Goal: Task Accomplishment & Management: Manage account settings

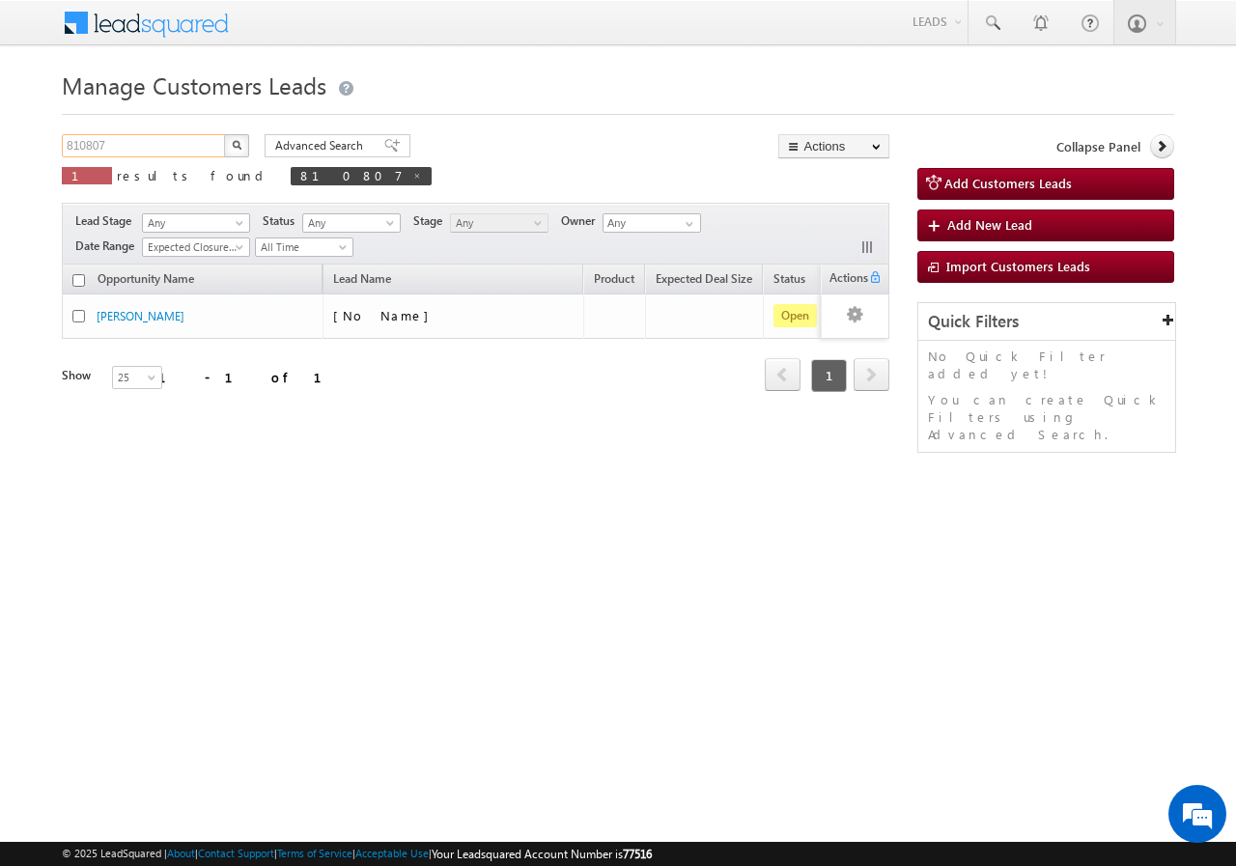
click at [146, 143] on input "810807" at bounding box center [144, 145] width 165 height 23
type input "8"
paste input "822133"
type input "822133"
click at [224, 134] on button "button" at bounding box center [236, 145] width 25 height 23
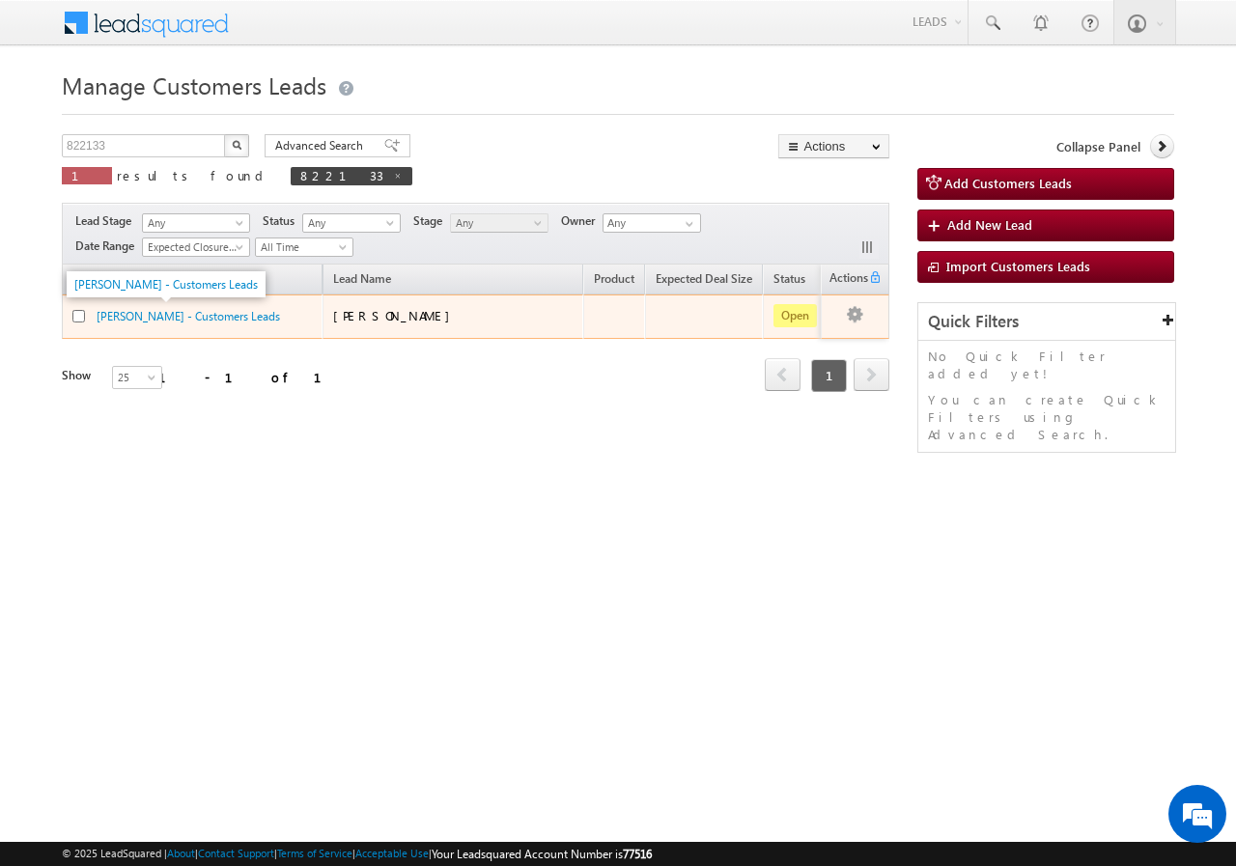
click at [156, 306] on td "MOHMMADMUHID SHEKH - Customers Leads" at bounding box center [192, 317] width 261 height 44
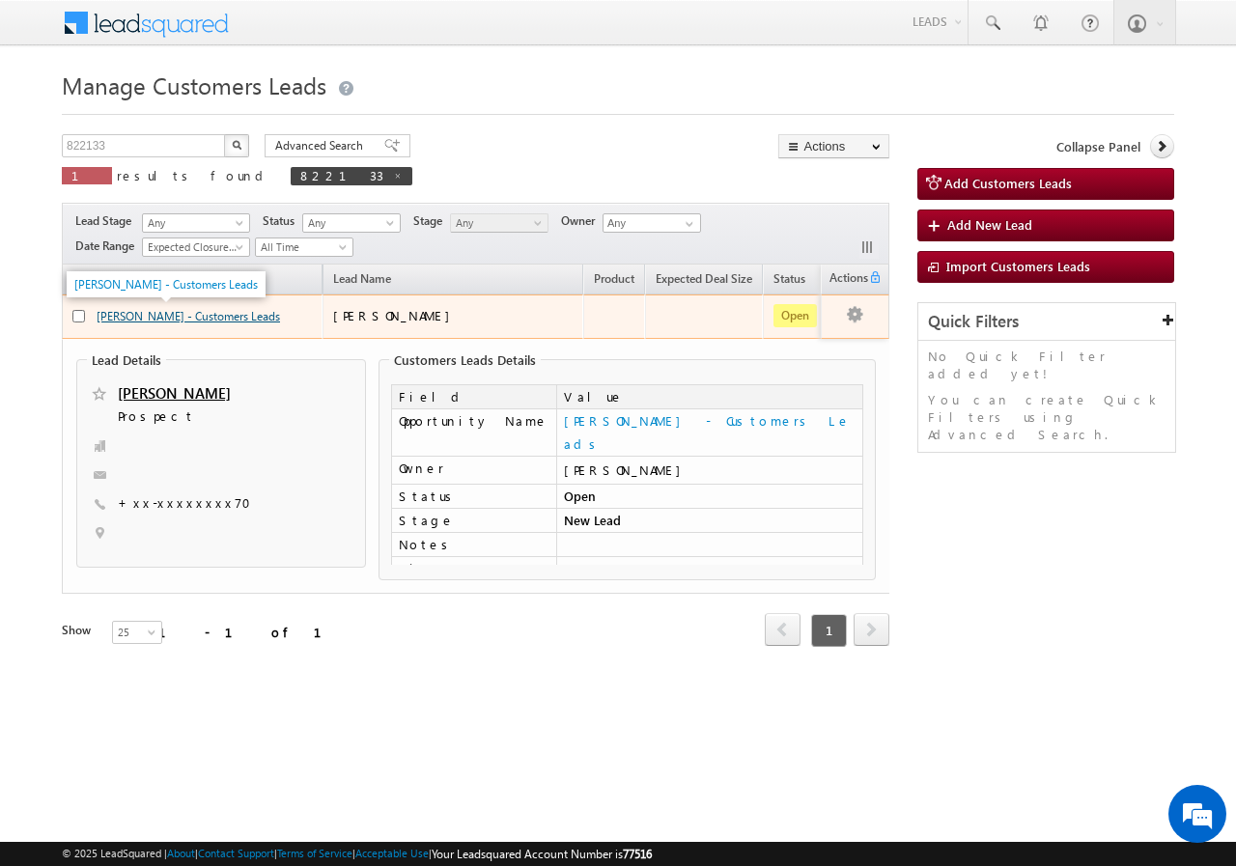
click at [154, 318] on link "MOHMMADMUHID SHEKH - Customers Leads" at bounding box center [189, 316] width 184 height 14
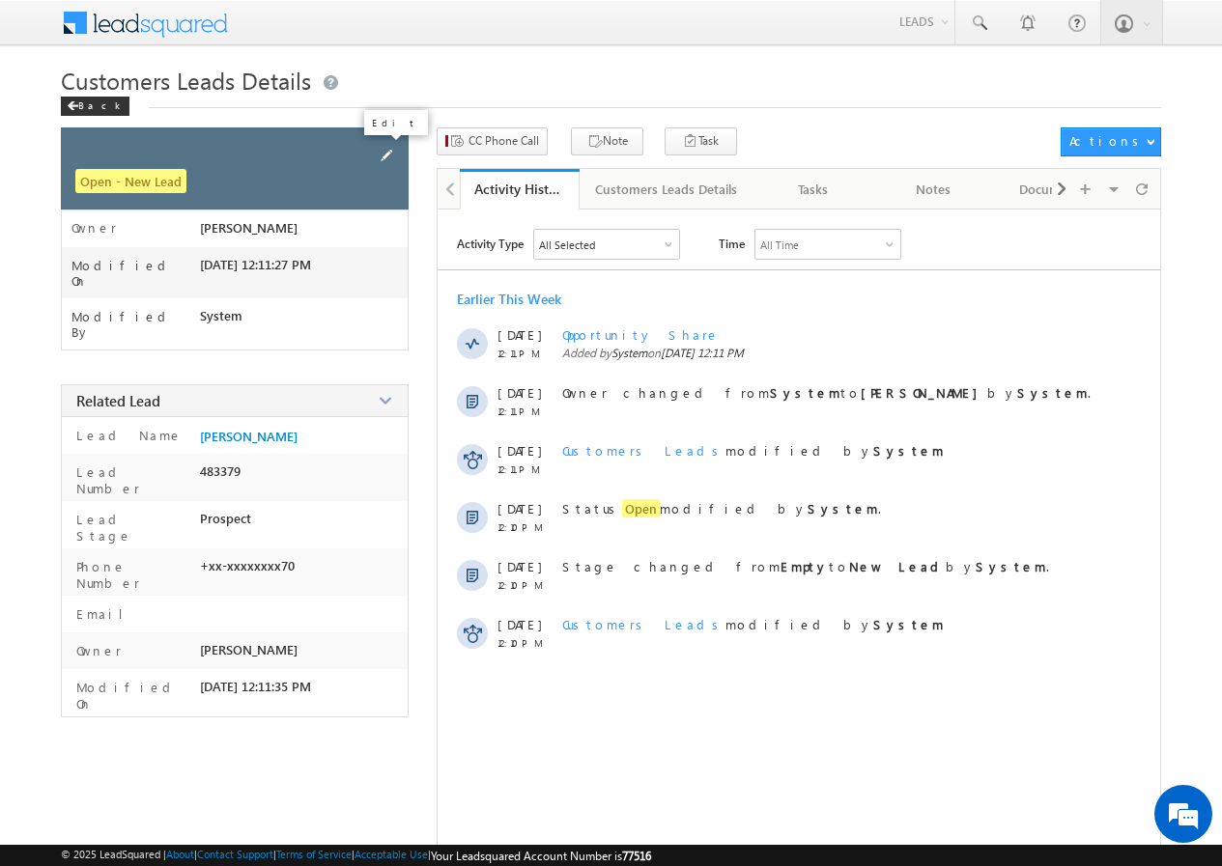
click at [386, 155] on span at bounding box center [386, 155] width 21 height 21
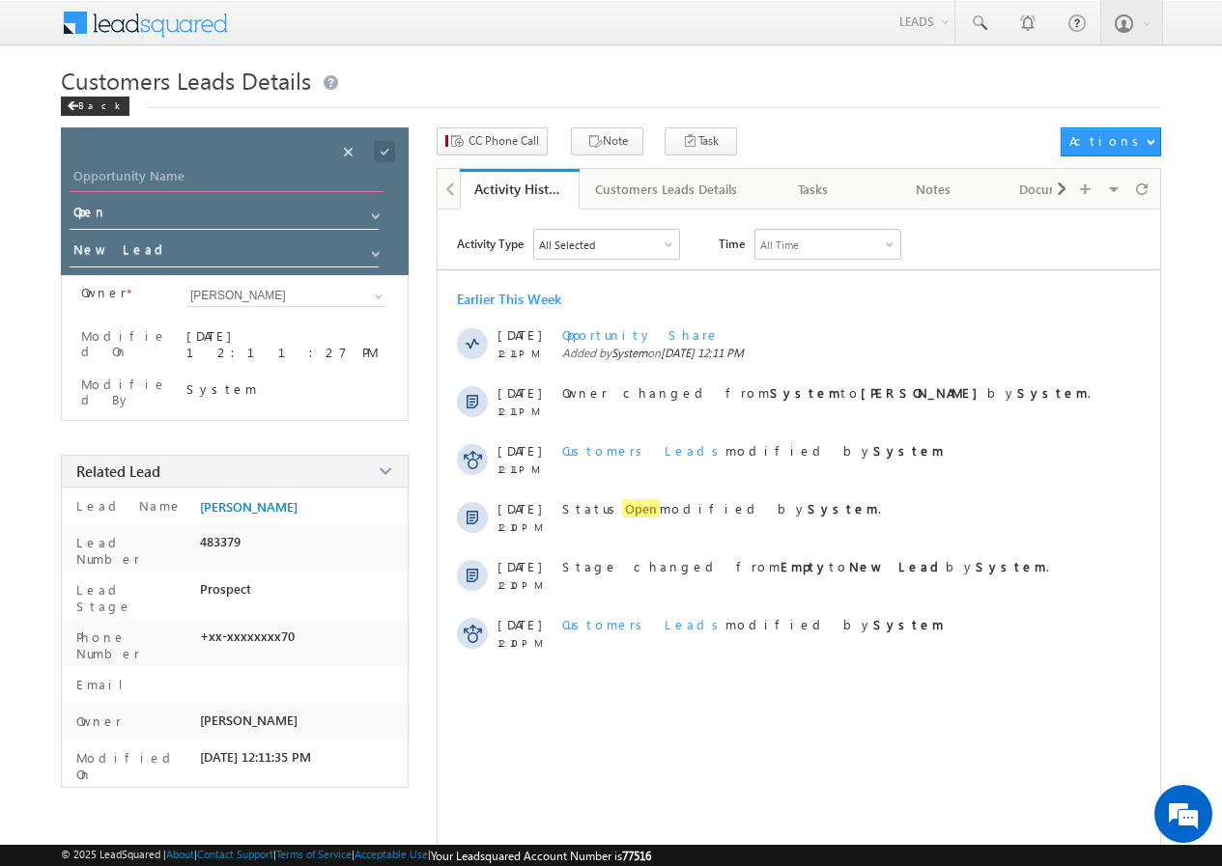
click at [225, 168] on input "Opportunity Name" at bounding box center [227, 178] width 314 height 27
click at [268, 175] on input "Opportunity Name" at bounding box center [227, 178] width 314 height 27
paste input "[PERSON_NAME] [PERSON_NAME]"
type input "[PERSON_NAME] [PERSON_NAME]"
click at [387, 148] on span at bounding box center [384, 151] width 21 height 21
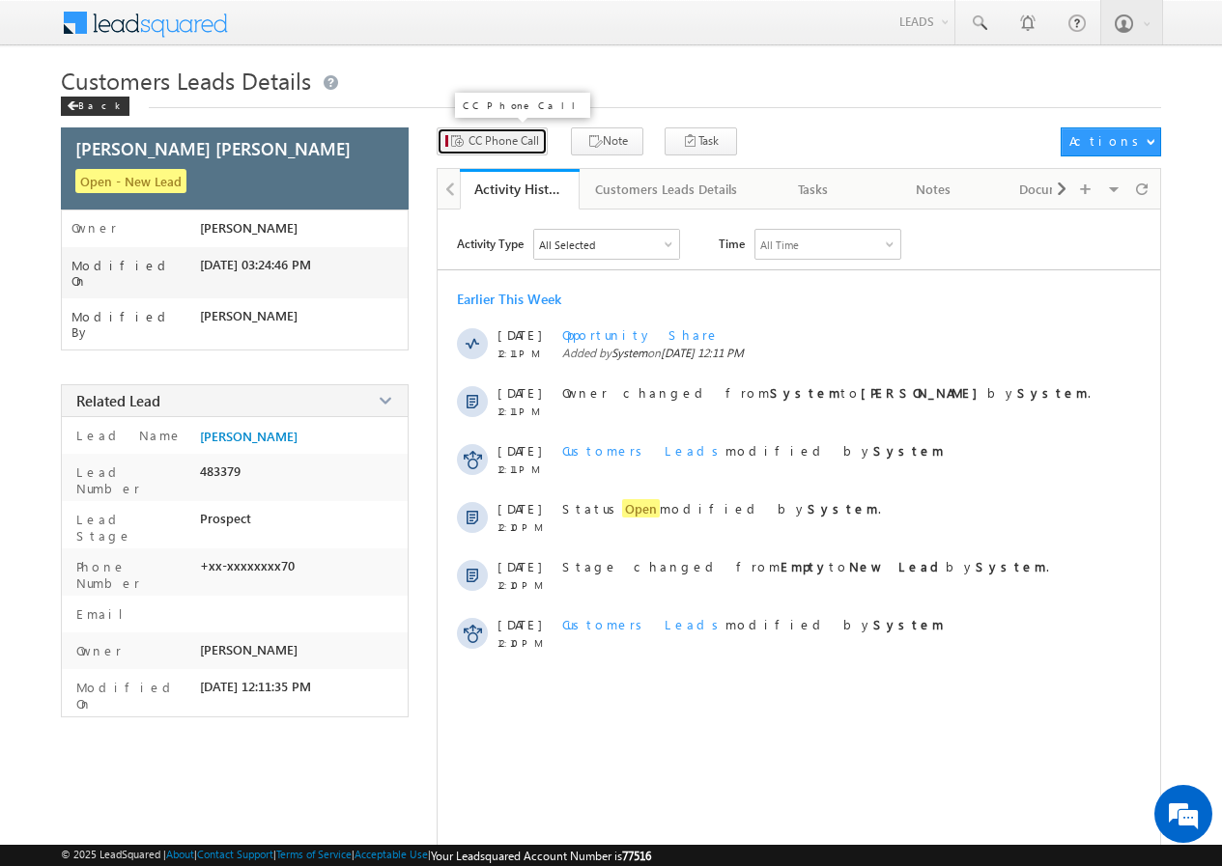
click at [488, 138] on span "CC Phone Call" at bounding box center [503, 140] width 71 height 17
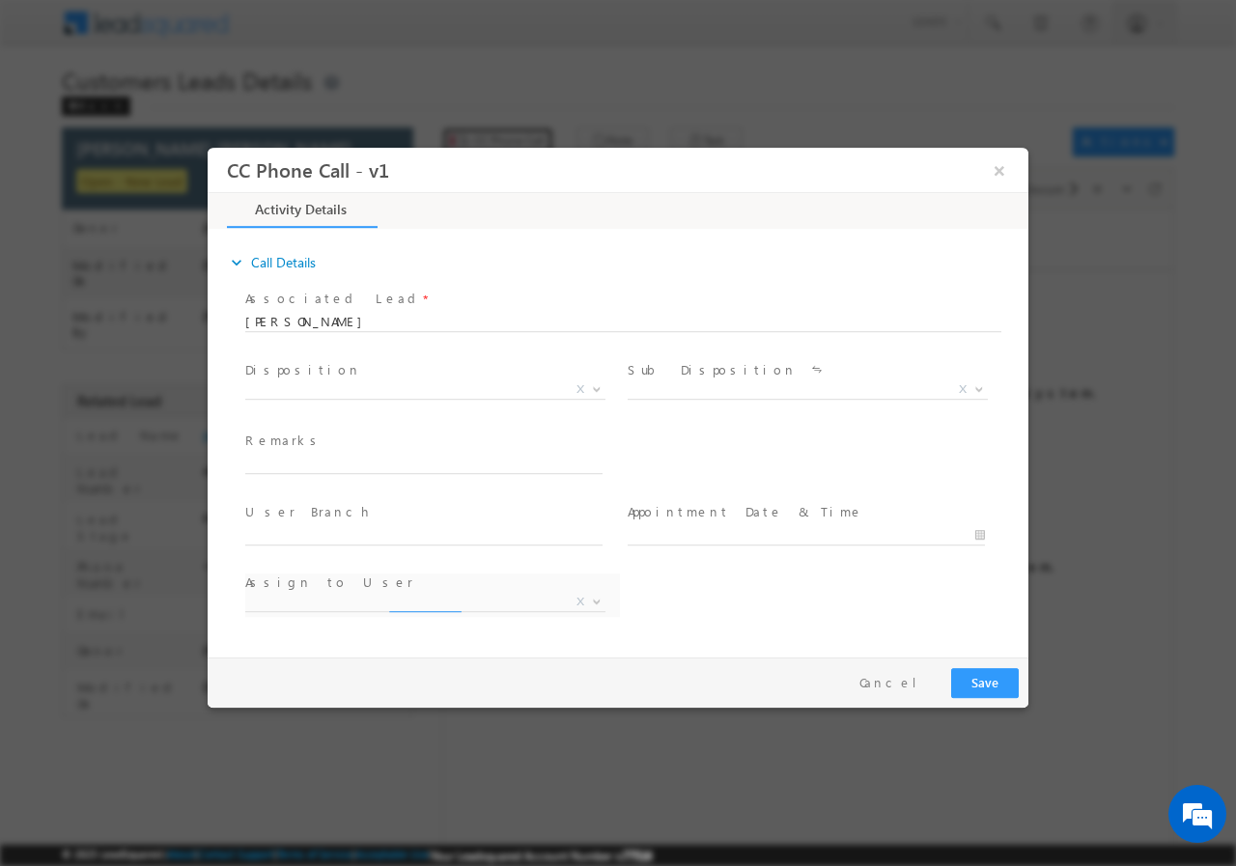
select select "amol.khopade@sgrlimited.in"
click at [594, 387] on b at bounding box center [597, 387] width 12 height 7
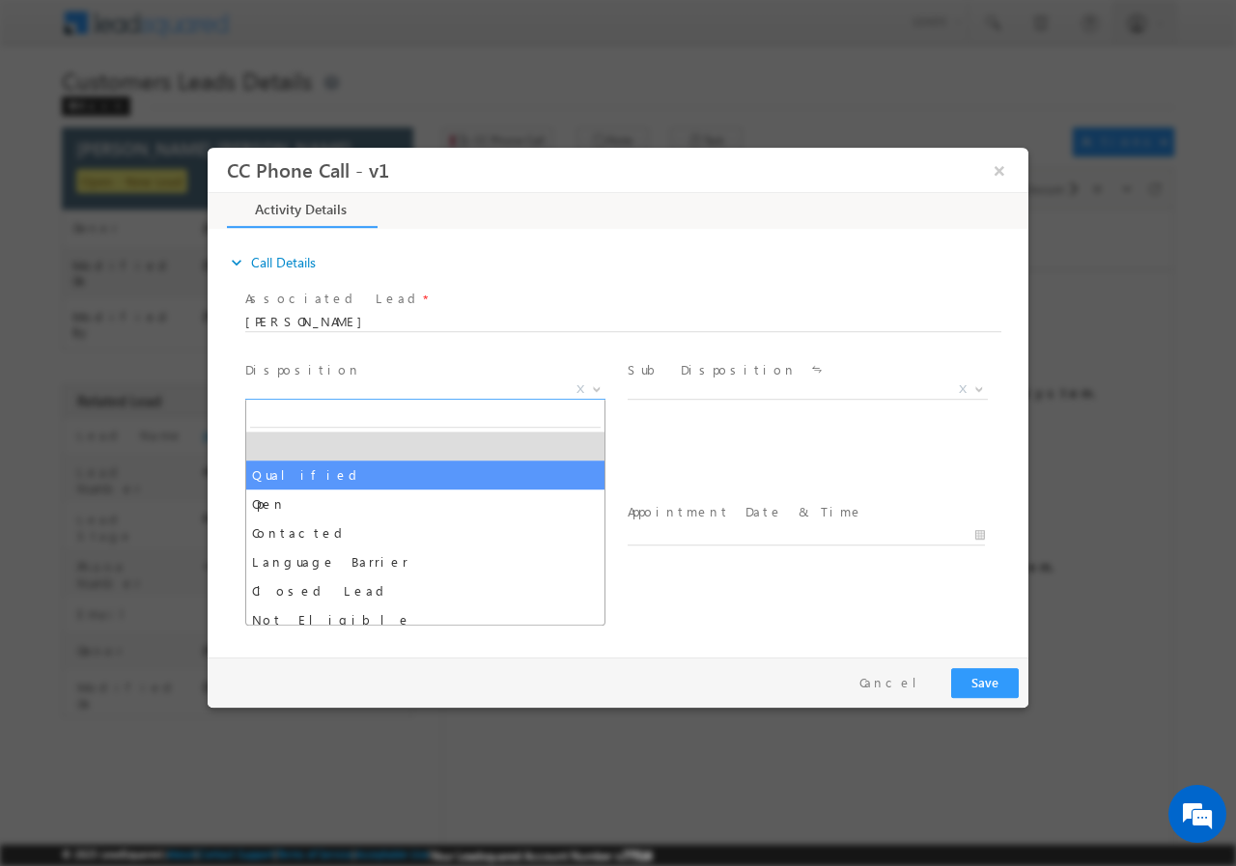
select select "Qualified"
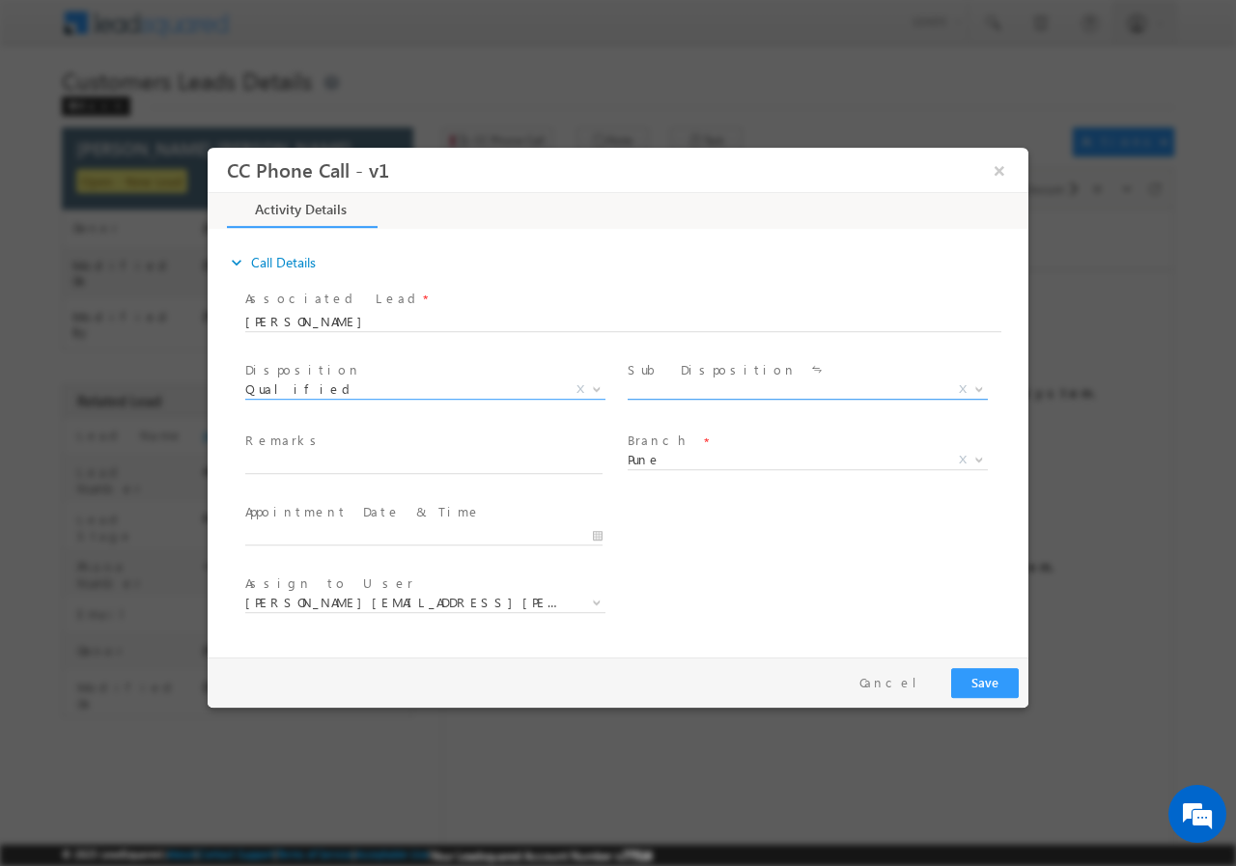
click at [981, 389] on b at bounding box center [980, 387] width 12 height 7
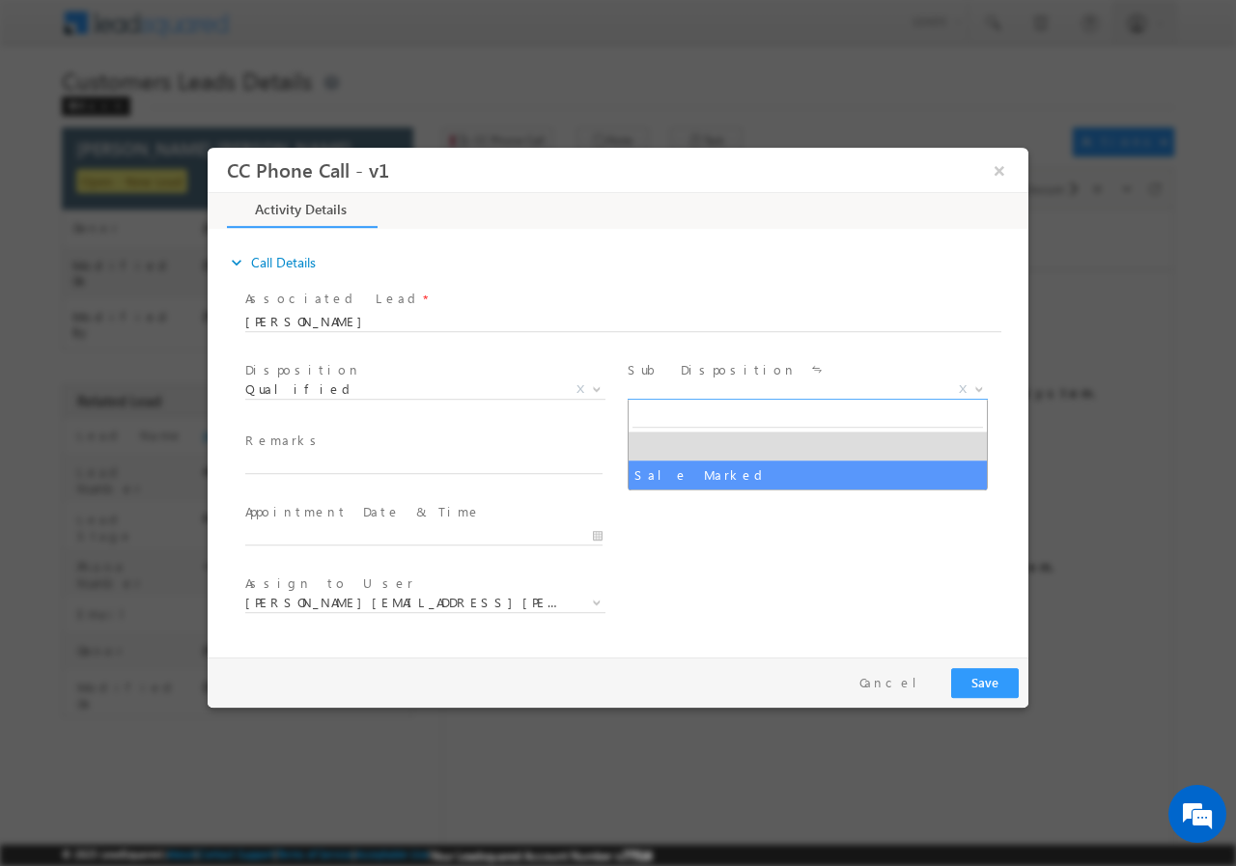
select select "Sale Marked"
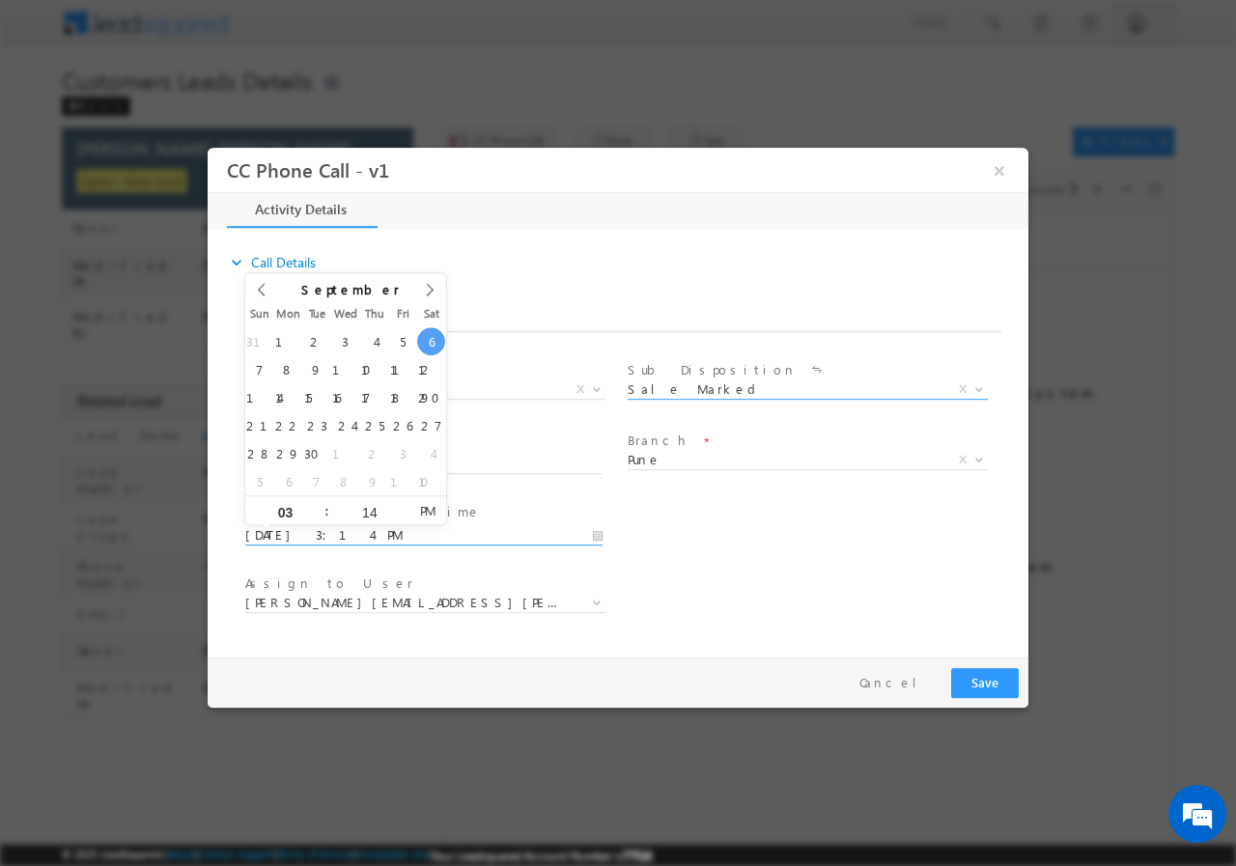
click at [599, 535] on input "09/06/2025 3:14 PM" at bounding box center [423, 534] width 357 height 19
click at [735, 552] on div "User Branch * Appointment Date & Time * 09/07/2025 3:14 PM" at bounding box center [634, 532] width 787 height 71
drag, startPoint x: 592, startPoint y: 537, endPoint x: 580, endPoint y: 529, distance: 13.9
click at [591, 535] on input "09/07/2025 3:14 PM" at bounding box center [423, 534] width 357 height 19
type input "09/07/2025 4:14 PM"
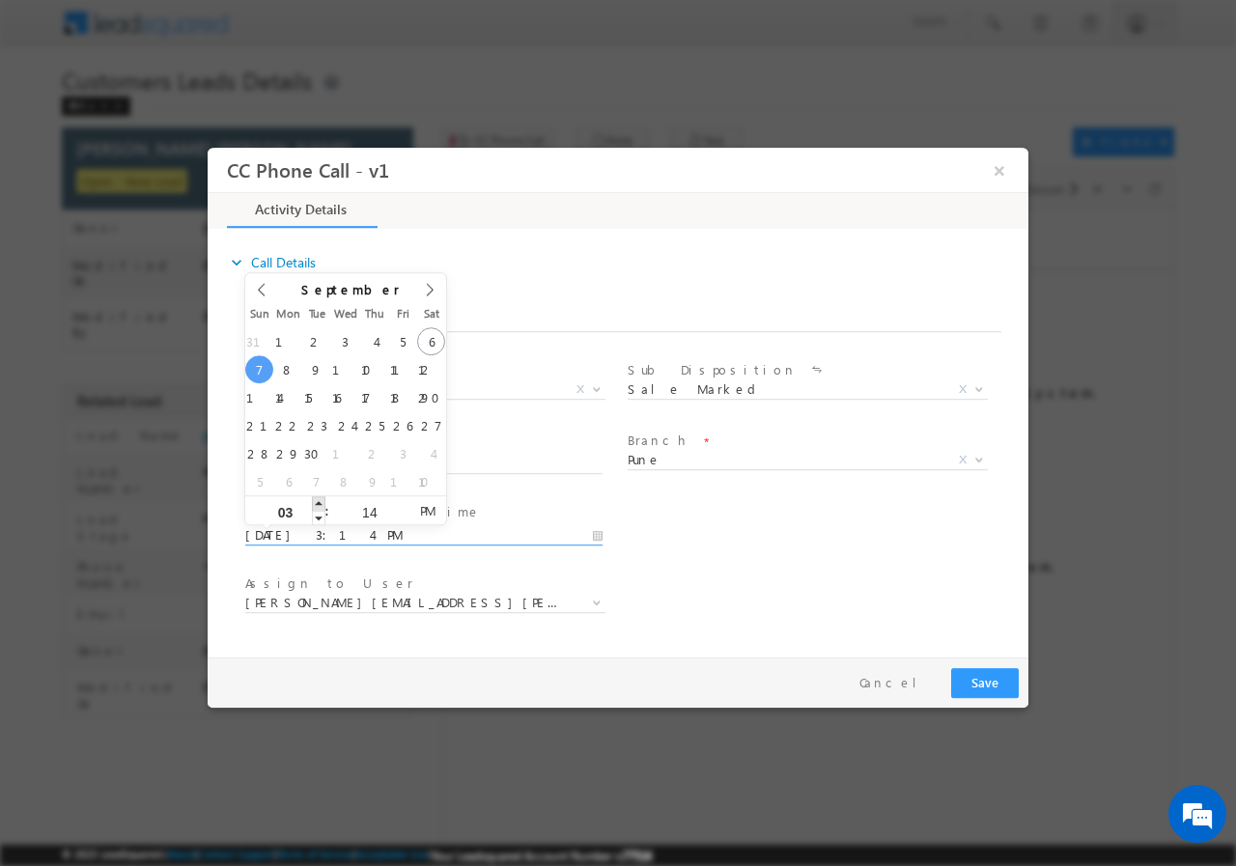
type input "04"
click at [323, 502] on span at bounding box center [319, 502] width 14 height 14
type input "09/07/2025 3:14 PM"
type input "03"
click at [319, 514] on span at bounding box center [319, 517] width 14 height 14
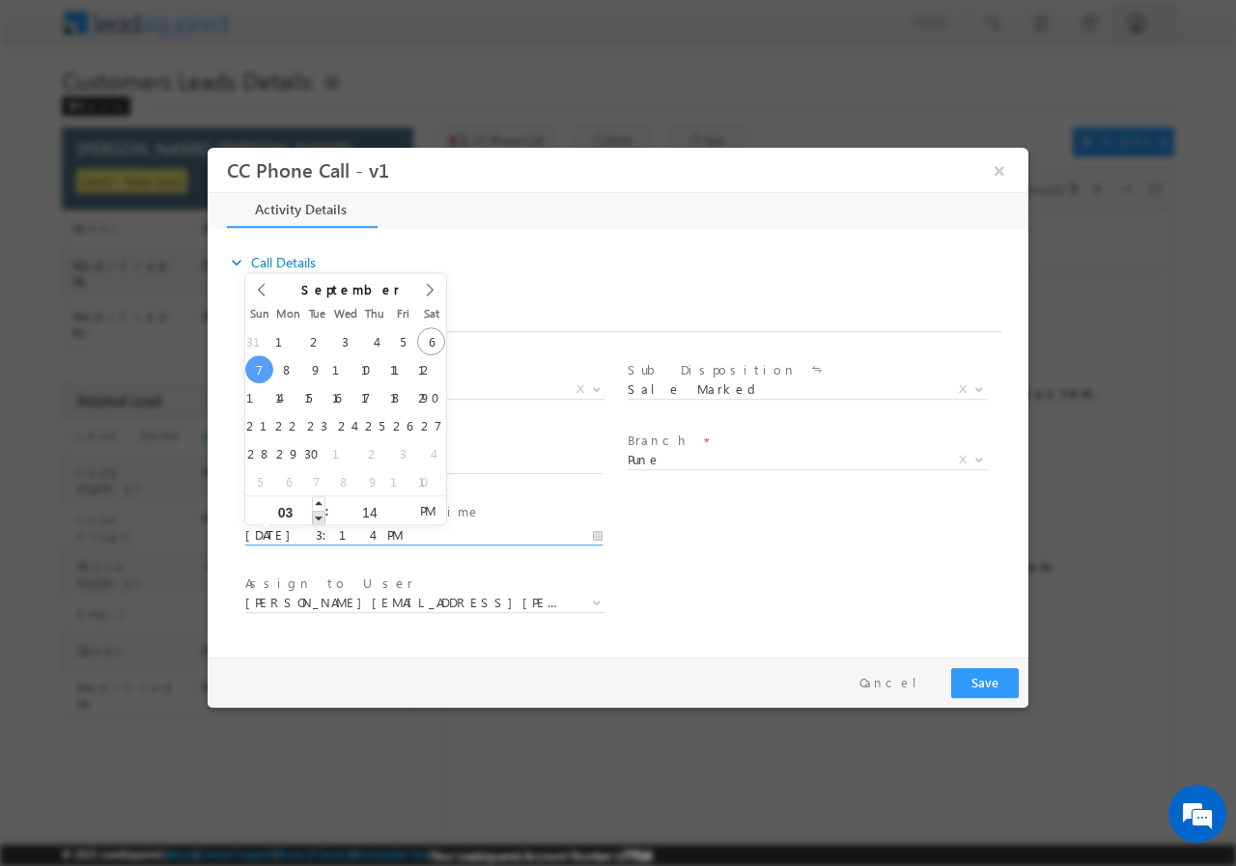
type input "09/07/2025 2:14 PM"
type input "02"
click at [319, 514] on span at bounding box center [319, 517] width 14 height 14
type input "09/07/2025 1:14 PM"
type input "01"
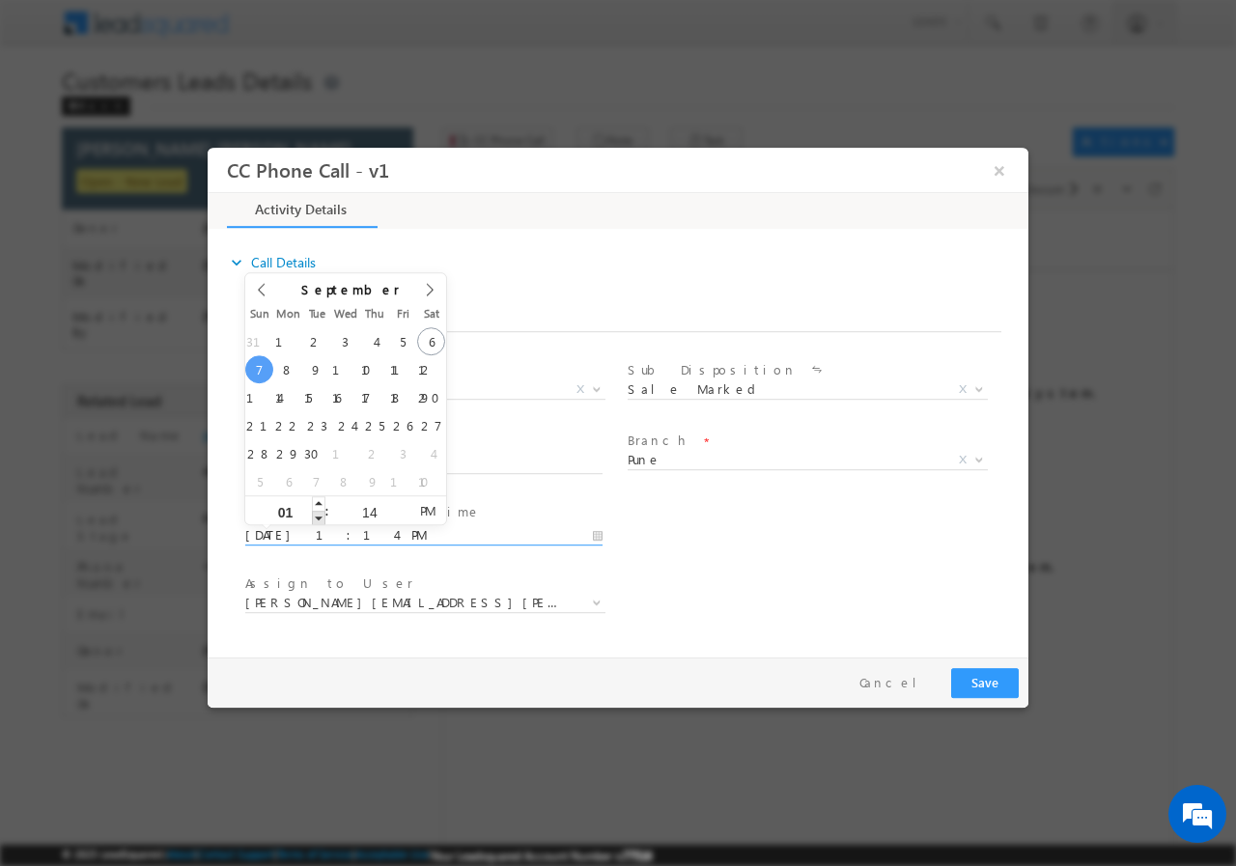
click at [319, 514] on span at bounding box center [319, 517] width 14 height 14
type input "09/07/2025 12:14 PM"
type input "12"
click at [319, 514] on span at bounding box center [319, 517] width 14 height 14
type input "09/07/2025 11:14 AM"
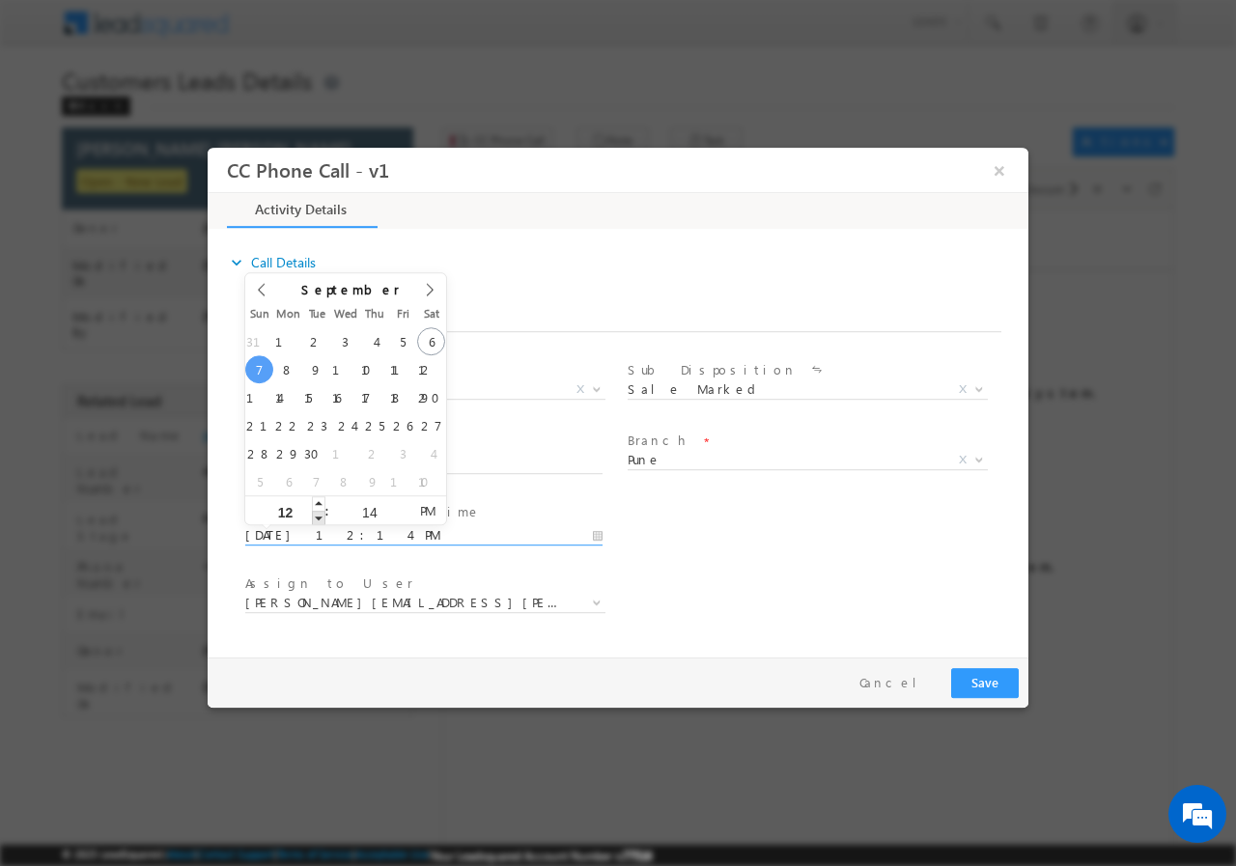
type input "11"
click at [318, 514] on span at bounding box center [319, 517] width 14 height 14
type input "09/07/2025 11:13 AM"
type input "13"
click at [402, 515] on span at bounding box center [403, 517] width 14 height 14
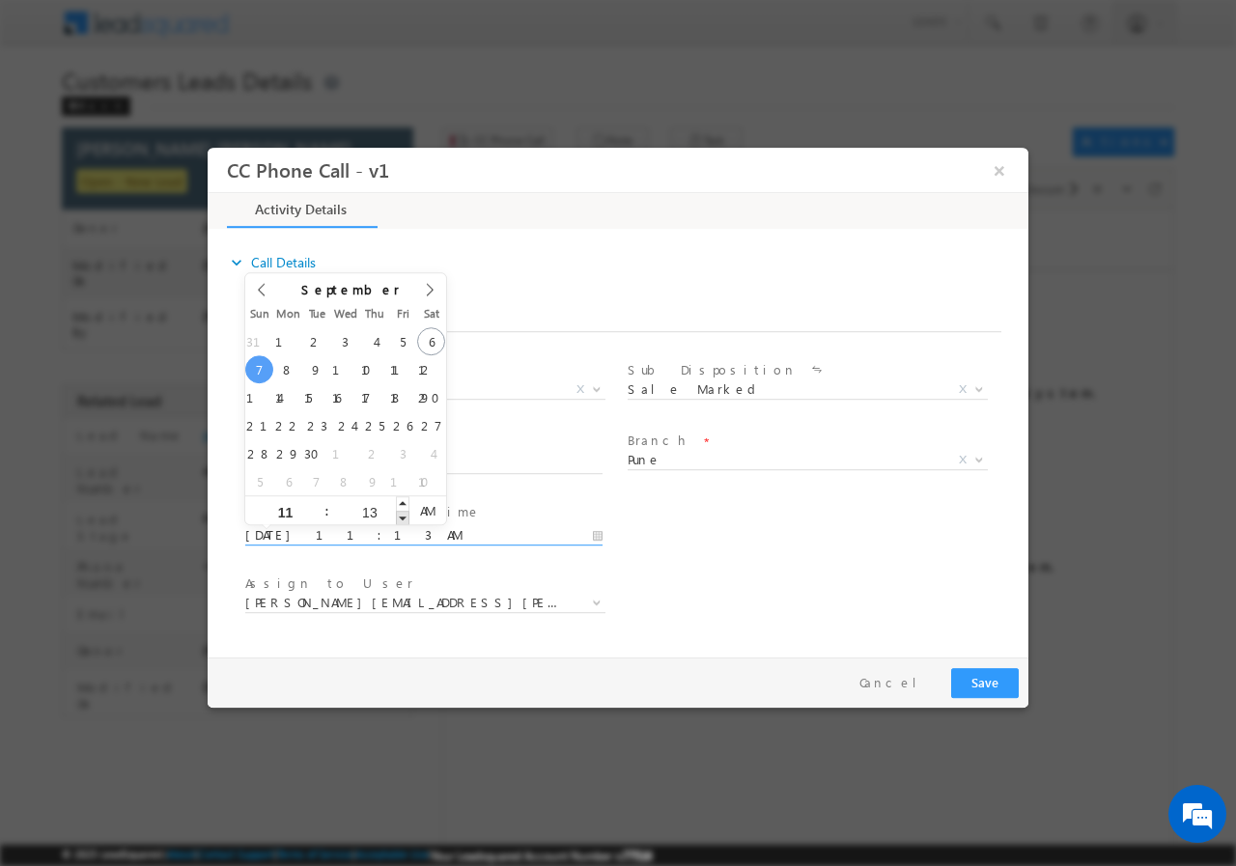
type input "09/07/2025 11:12 AM"
type input "12"
click at [402, 515] on span at bounding box center [403, 517] width 14 height 14
type input "09/07/2025 11:11 AM"
type input "11"
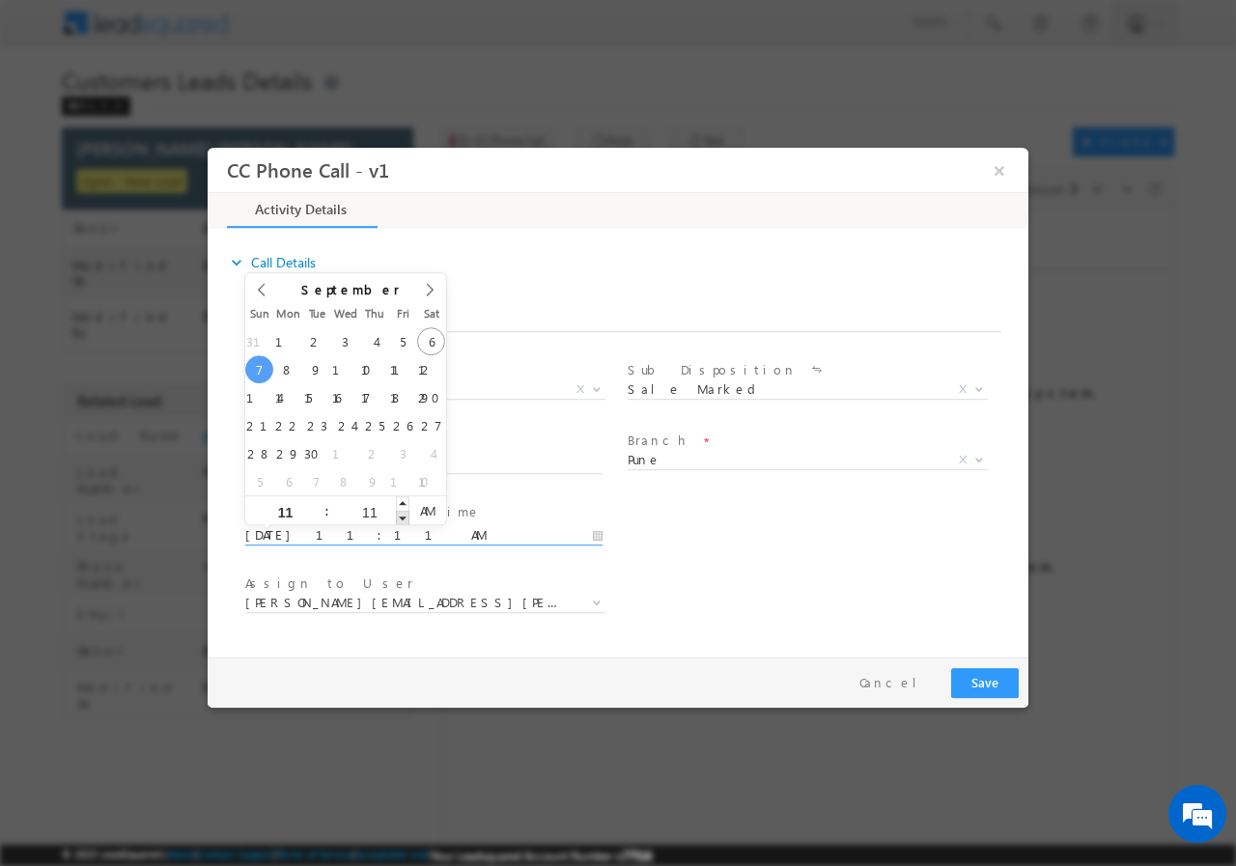
click at [402, 515] on span at bounding box center [403, 517] width 14 height 14
type input "09/07/2025 11:10 AM"
type input "10"
click at [402, 515] on span at bounding box center [403, 517] width 14 height 14
type input "09/07/2025 11:09 AM"
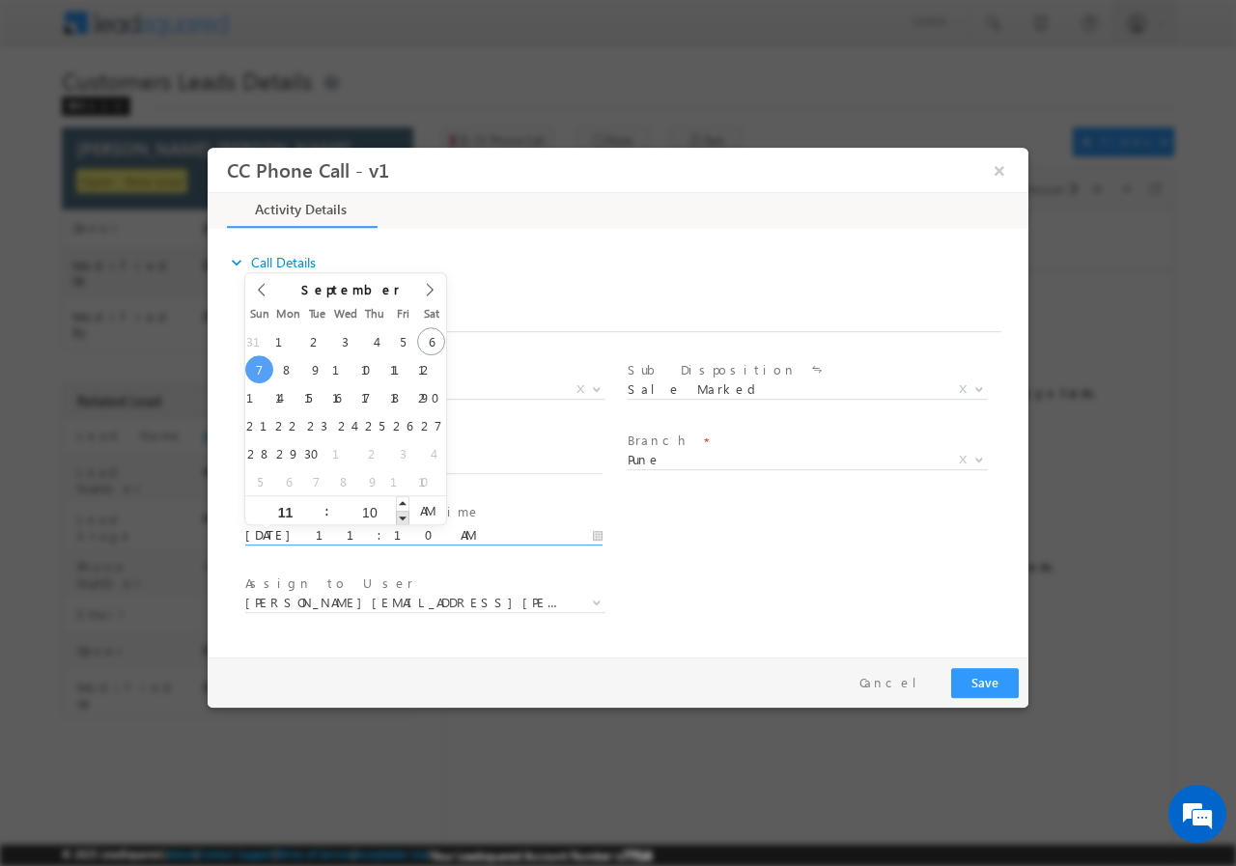
type input "09"
click at [399, 515] on span at bounding box center [403, 517] width 14 height 14
type input "09/07/2025 11:08 AM"
type input "08"
click at [397, 517] on span at bounding box center [403, 517] width 14 height 14
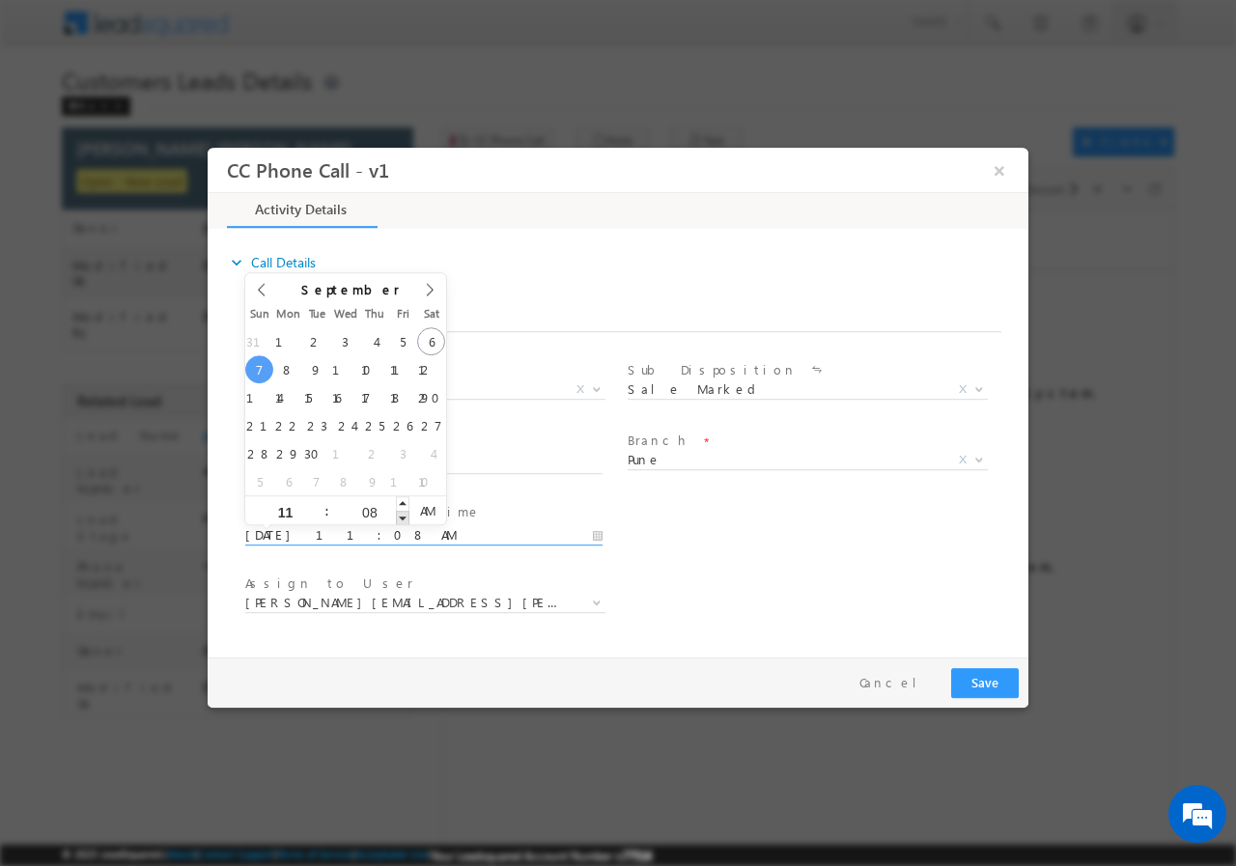
type input "09/07/2025 11:07 AM"
type input "07"
click at [396, 517] on span at bounding box center [403, 517] width 14 height 14
type input "09/07/2025 11:06 AM"
type input "06"
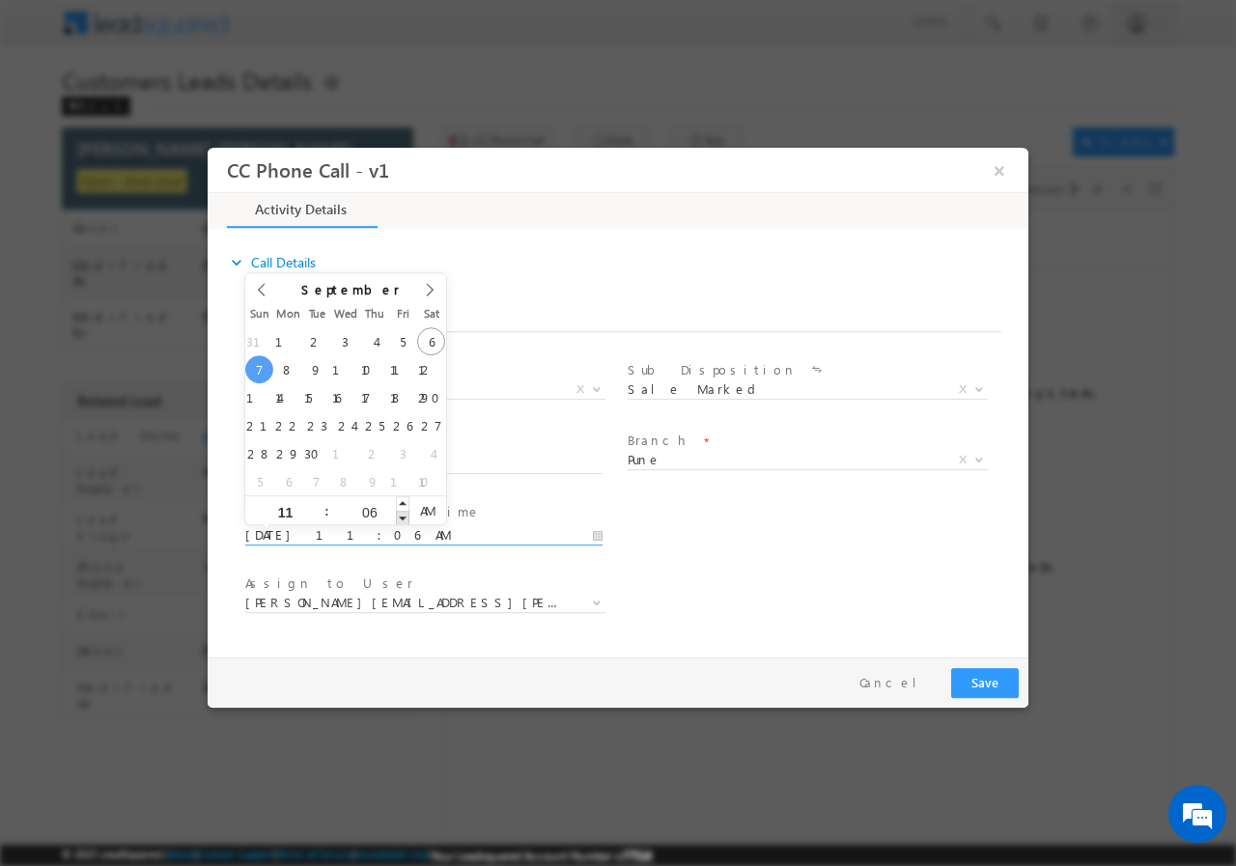
click at [396, 517] on span at bounding box center [403, 517] width 14 height 14
type input "09/07/2025 11:05 AM"
type input "05"
click at [396, 517] on span at bounding box center [403, 517] width 14 height 14
type input "09/07/2025 11:04 AM"
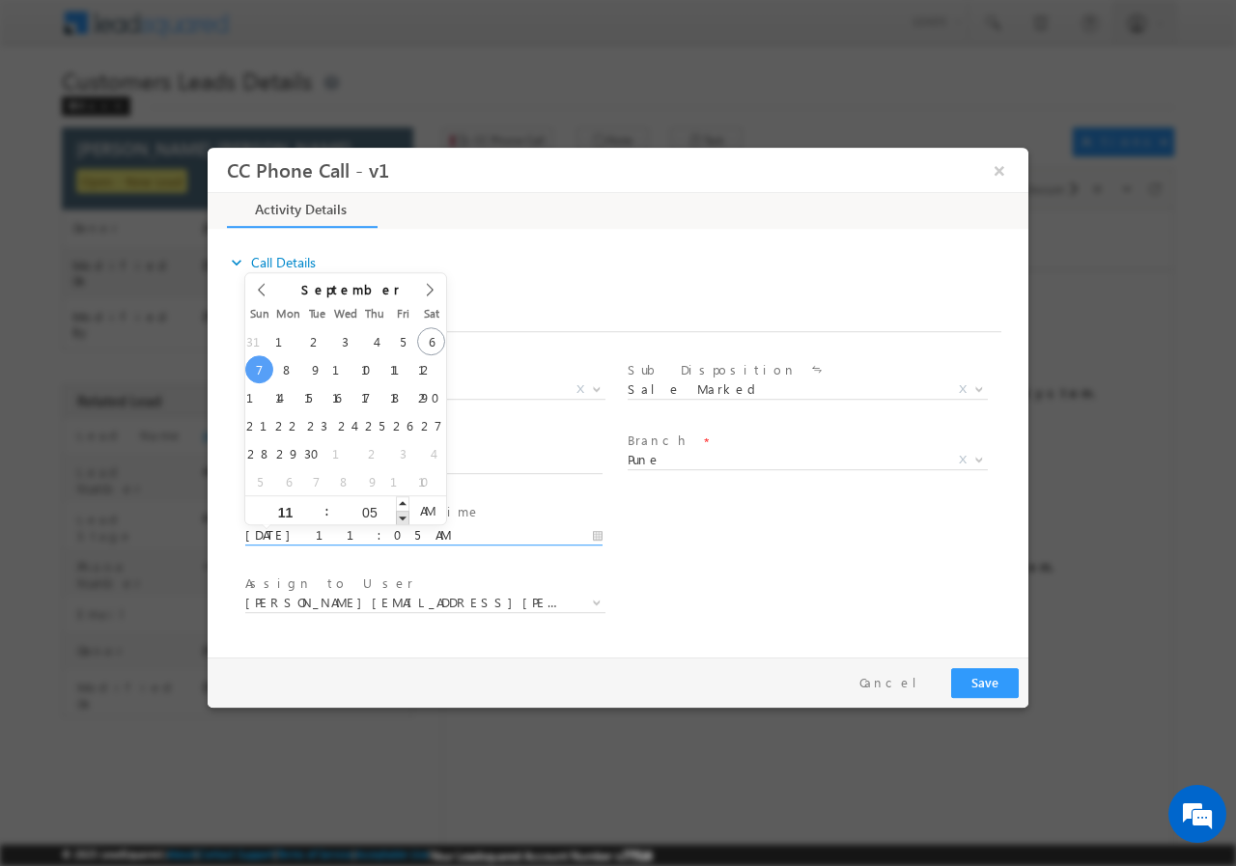
type input "04"
click at [395, 517] on div "04" at bounding box center [369, 509] width 80 height 29
click at [395, 517] on input "04" at bounding box center [369, 511] width 80 height 13
type input "09/07/2025 11:03 AM"
type input "03"
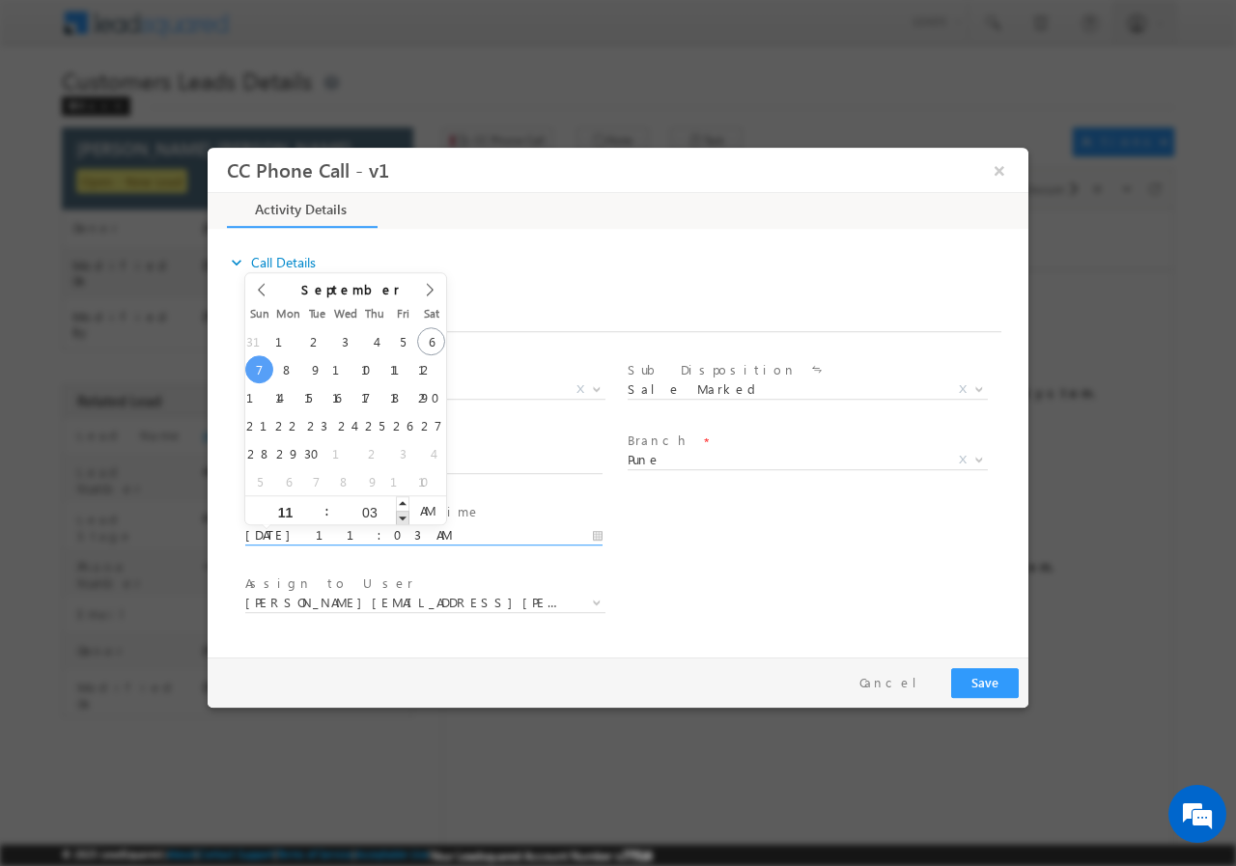
click at [401, 517] on span at bounding box center [403, 517] width 14 height 14
type input "09/07/2025 11:02 AM"
type input "02"
click at [401, 517] on span at bounding box center [403, 517] width 14 height 14
type input "09/07/2025 11:01 AM"
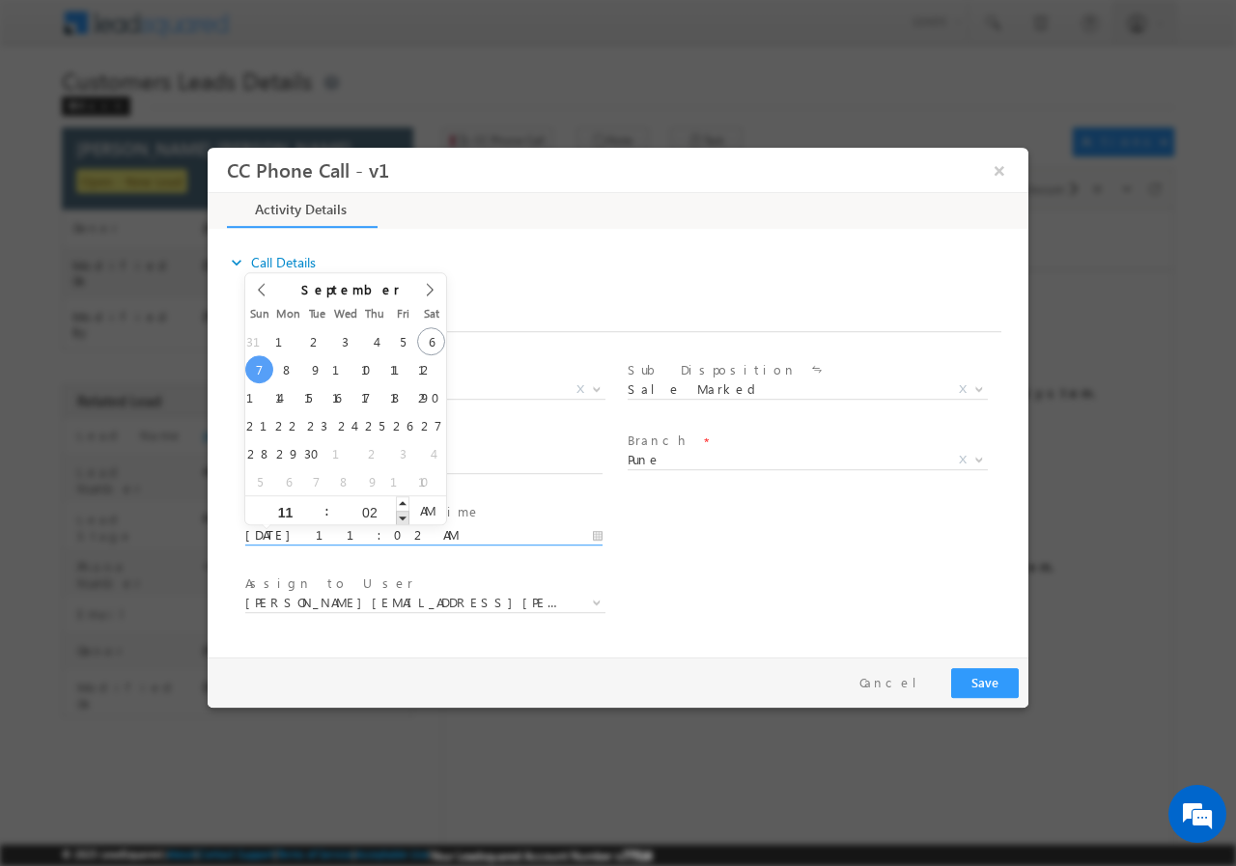
type input "01"
click at [401, 517] on span at bounding box center [403, 517] width 14 height 14
type input "09/07/2025 11:00 AM"
type input "00"
click at [401, 517] on span at bounding box center [403, 517] width 14 height 14
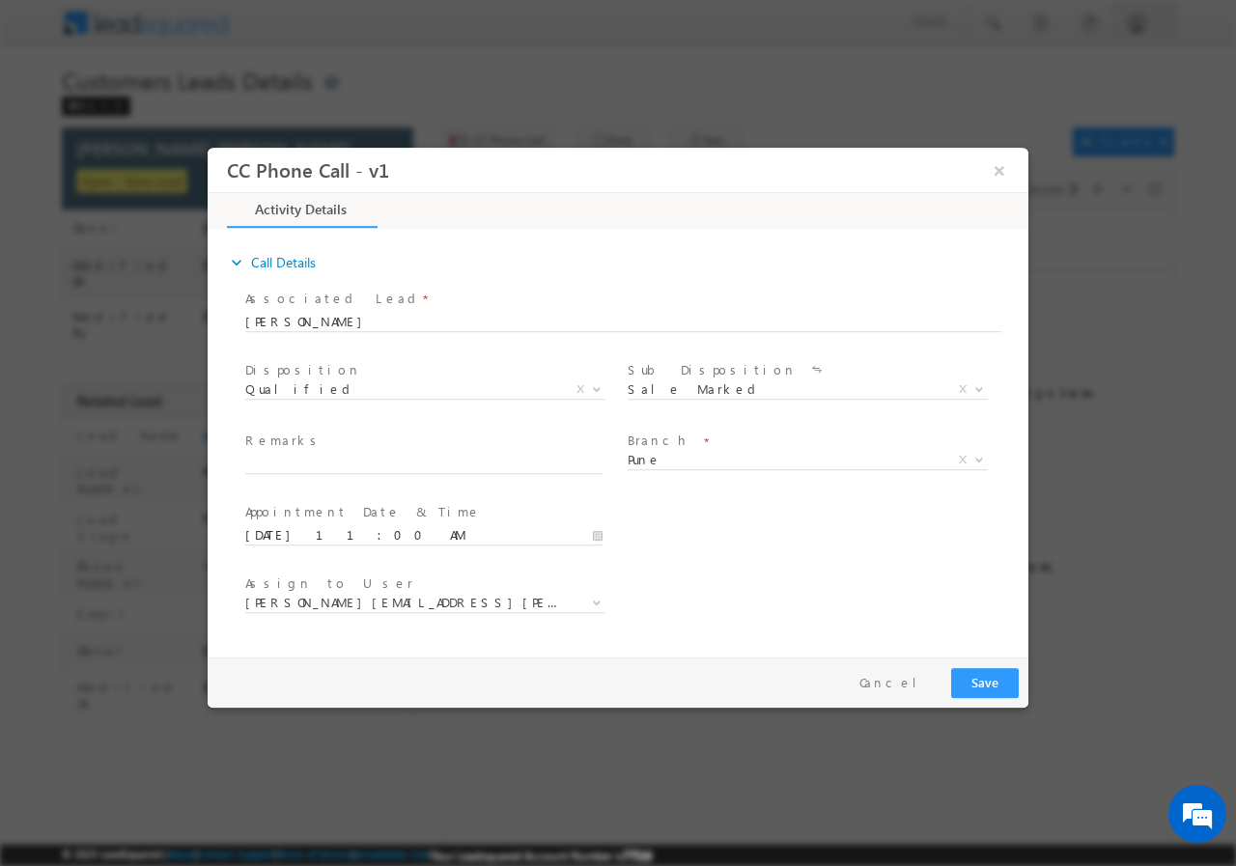
click at [708, 555] on div "User Branch * Appointment Date & Time * 09/07/2025 11:00 AM" at bounding box center [634, 532] width 787 height 71
click at [446, 468] on input "text" at bounding box center [423, 463] width 357 height 19
paste input "[PERSON_NAME] [PERSON_NAME]//822133//VB_Know_More//9923138770//Pune-411014//REG…"
type input "[PERSON_NAME] [PERSON_NAME]//822133//VB_Know_More//9923138770//Pune-411014//REG…"
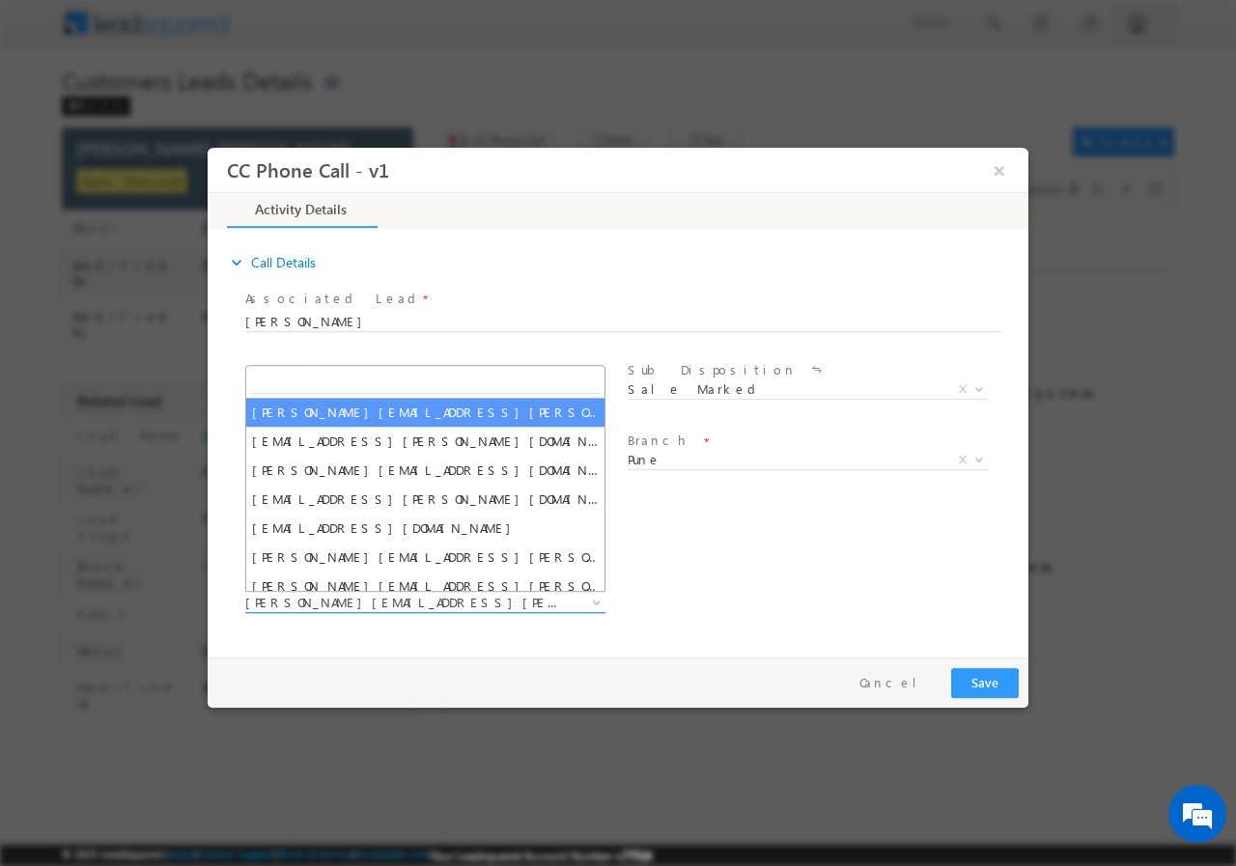
click at [535, 599] on span "amol.khopade@sgrlimited.in" at bounding box center [402, 601] width 314 height 17
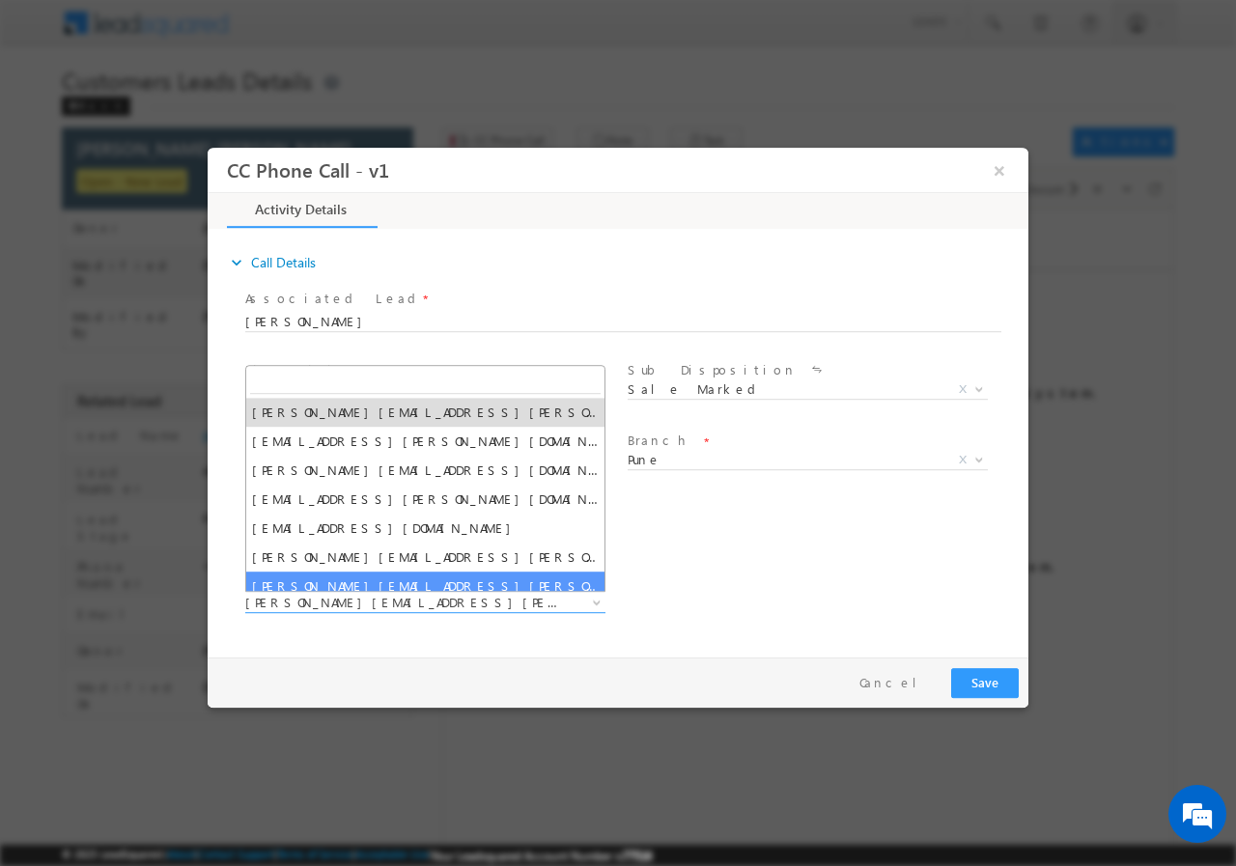
paste input "[PERSON_NAME][EMAIL_ADDRESS][PERSON_NAME][DOMAIN_NAME]"
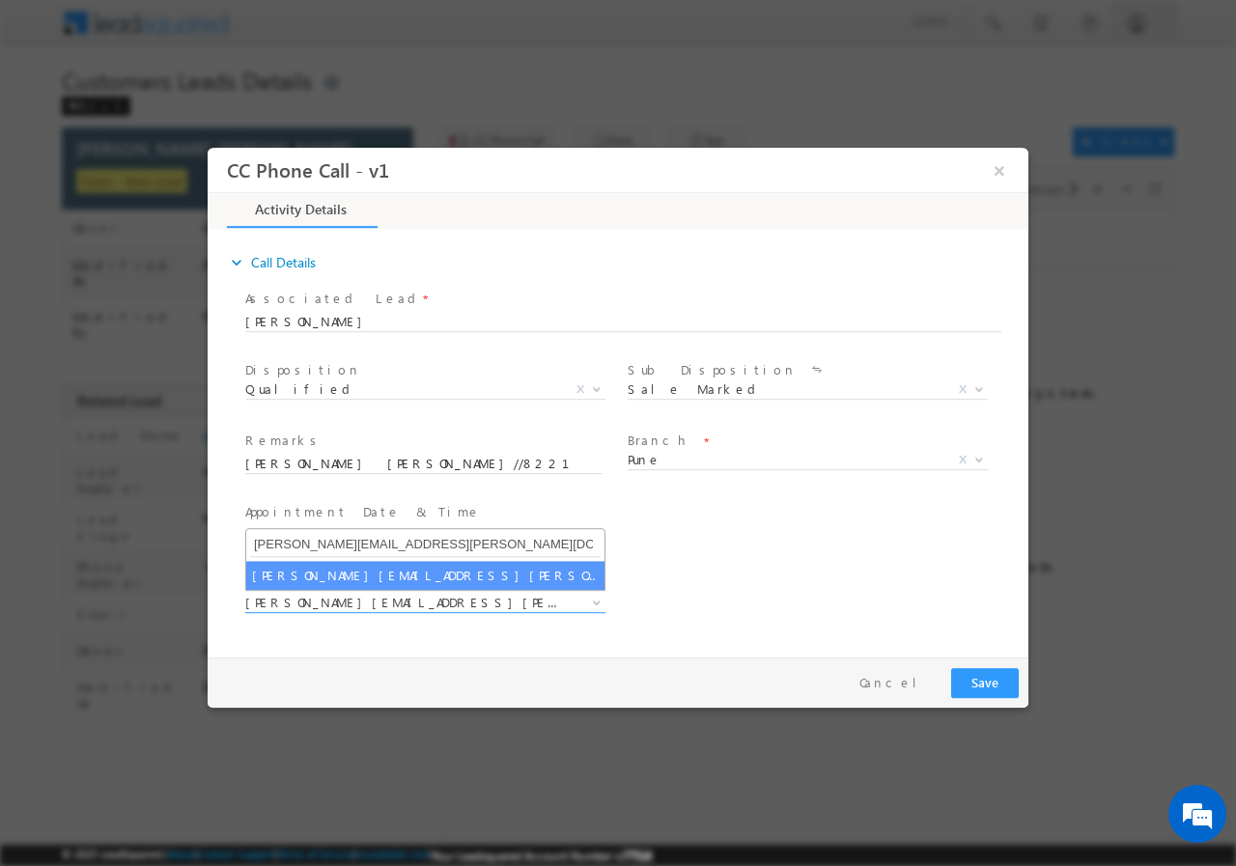
type input "[PERSON_NAME][EMAIL_ADDRESS][PERSON_NAME][DOMAIN_NAME]"
select select "[PERSON_NAME][EMAIL_ADDRESS][PERSON_NAME][DOMAIN_NAME]"
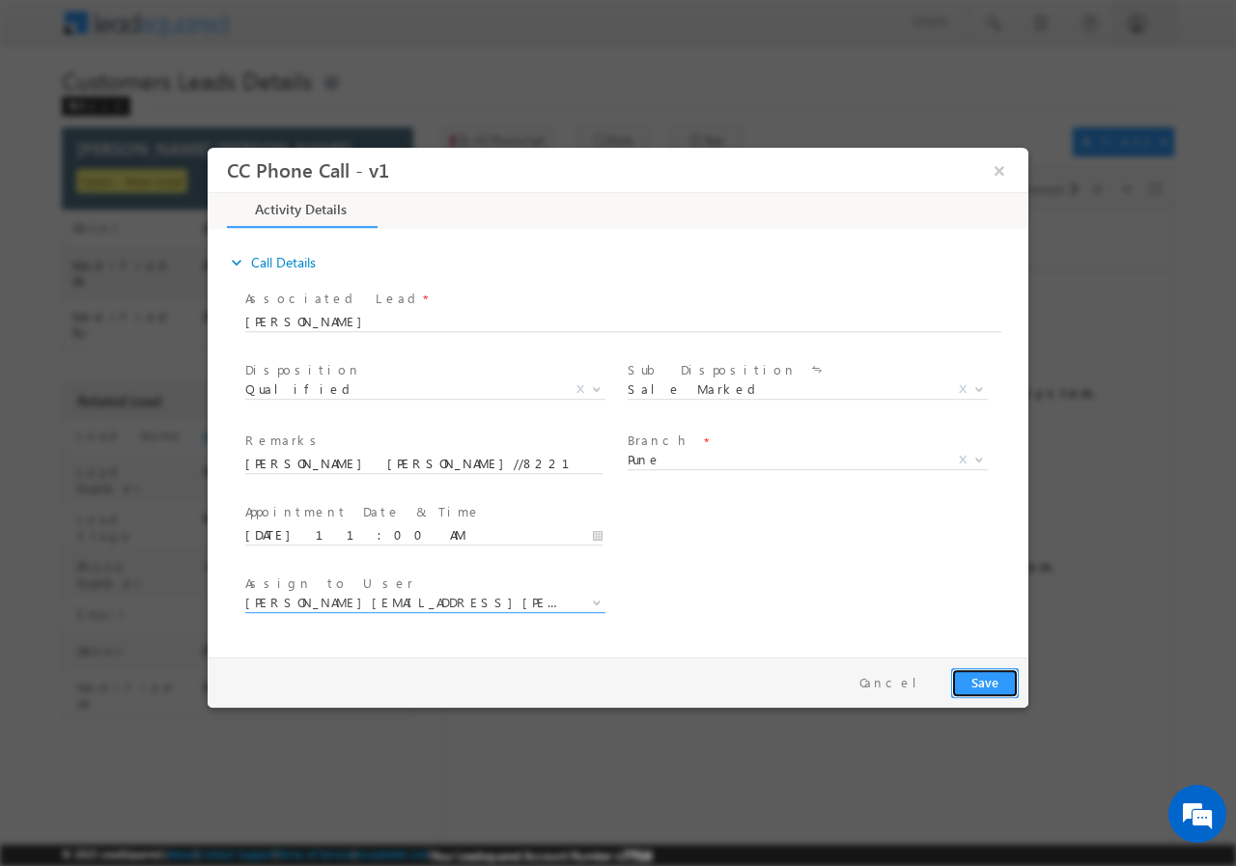
click at [981, 688] on button "Save" at bounding box center [985, 682] width 68 height 30
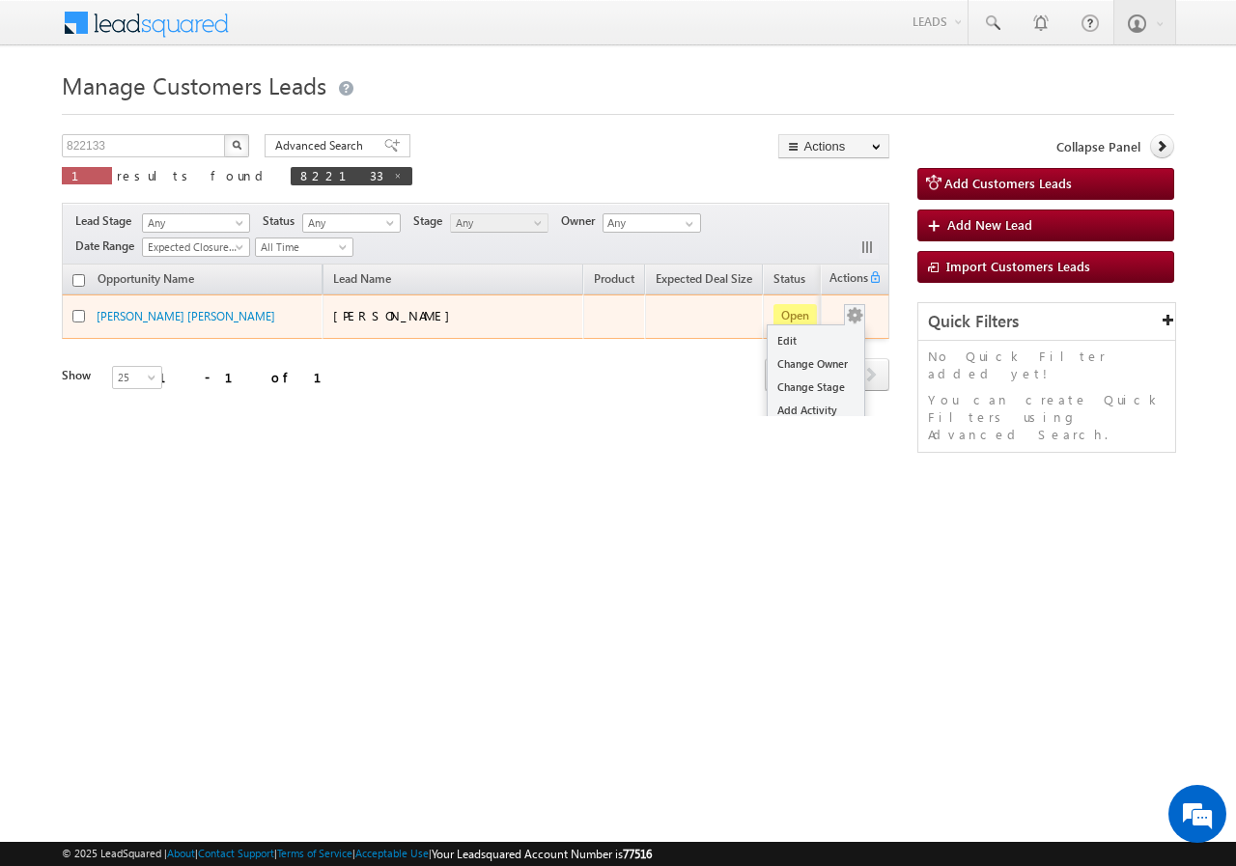
click at [863, 318] on td "Edit Change Owner Change Stage Add Activity Add Task Delete" at bounding box center [855, 317] width 69 height 44
click at [800, 344] on link "Edit" at bounding box center [816, 340] width 97 height 23
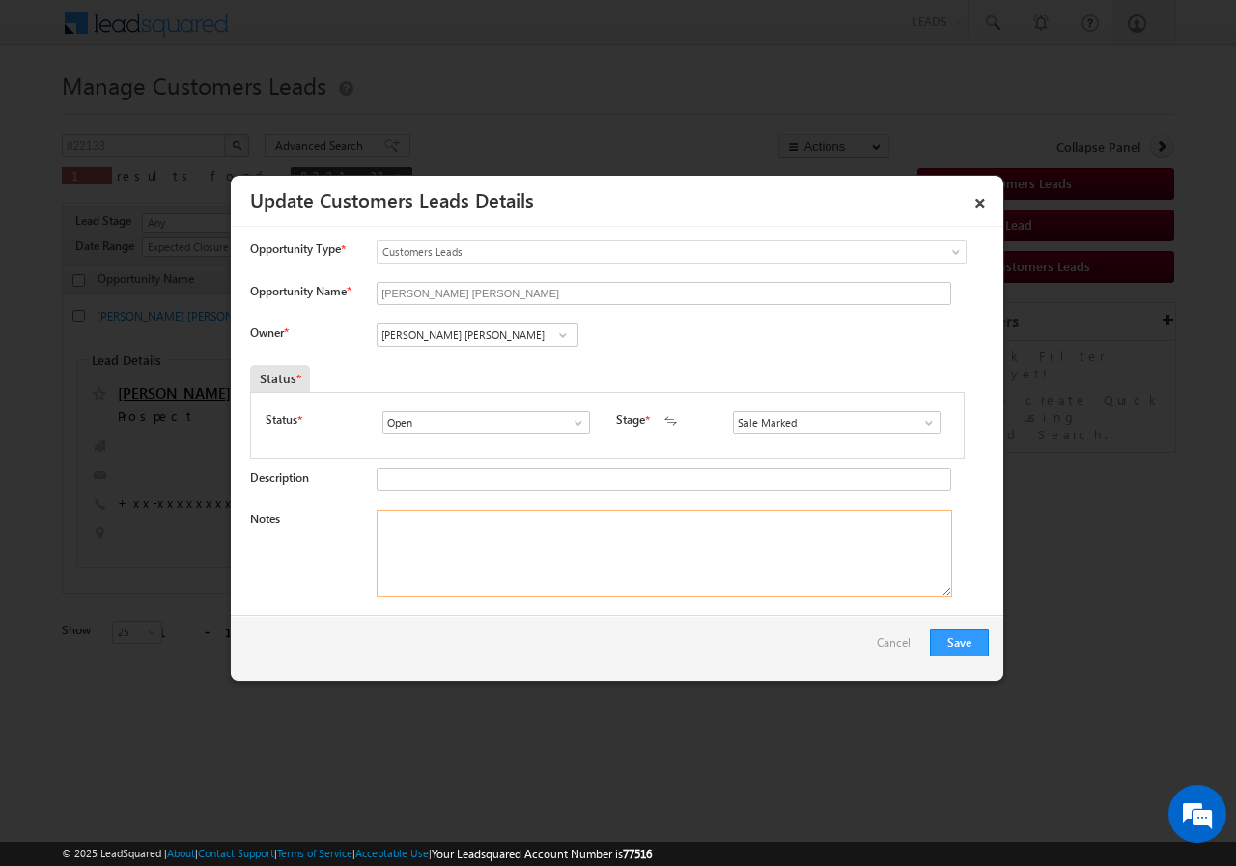
click at [435, 526] on textarea "Notes" at bounding box center [665, 553] width 576 height 87
paste textarea "[PERSON_NAME][EMAIL_ADDRESS][PERSON_NAME][DOMAIN_NAME]"
click at [535, 526] on textarea "[PERSON_NAME][EMAIL_ADDRESS][PERSON_NAME][DOMAIN_NAME]" at bounding box center [665, 553] width 576 height 87
type textarea "s"
paste textarea "[PERSON_NAME] [PERSON_NAME]//822133//VB_Know_More//9923138770//Pune-411014//REG…"
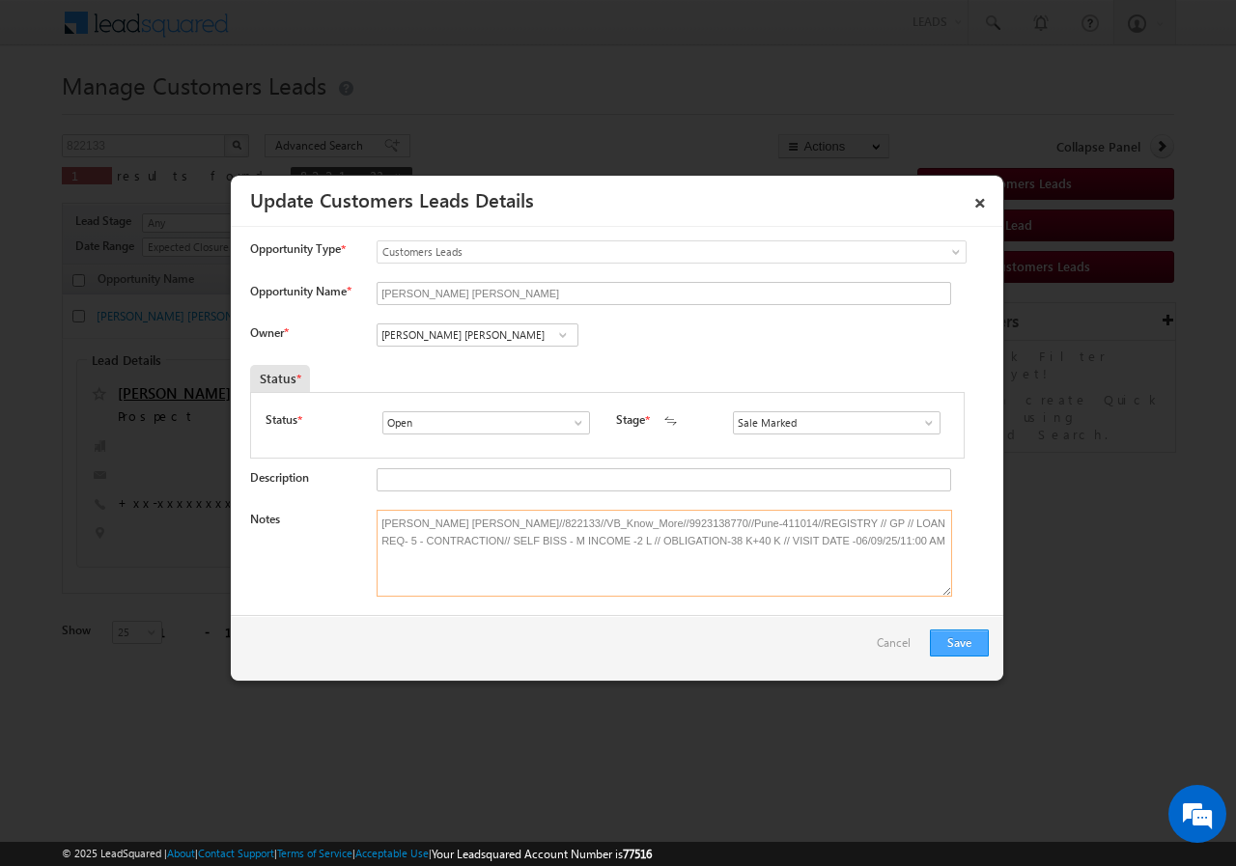
type textarea "[PERSON_NAME] [PERSON_NAME]//822133//VB_Know_More//9923138770//Pune-411014//REG…"
click at [961, 639] on button "Save" at bounding box center [959, 643] width 59 height 27
